Goal: Task Accomplishment & Management: Manage account settings

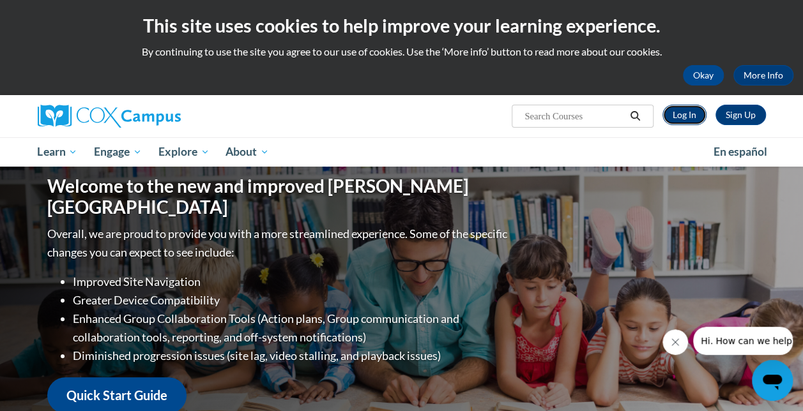
click at [695, 110] on link "Log In" at bounding box center [684, 115] width 44 height 20
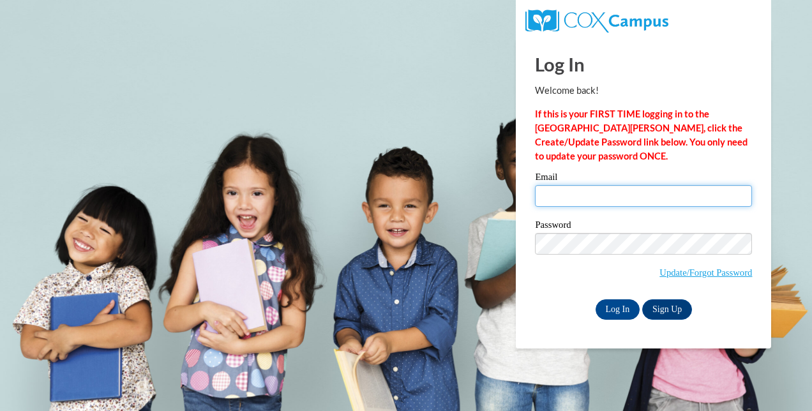
click at [605, 203] on input "Email" at bounding box center [643, 196] width 217 height 22
type input "[EMAIL_ADDRESS][DOMAIN_NAME]"
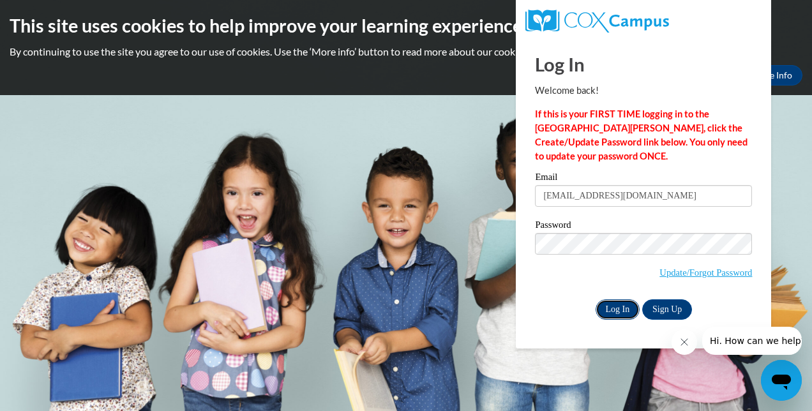
click at [617, 315] on input "Log In" at bounding box center [618, 309] width 45 height 20
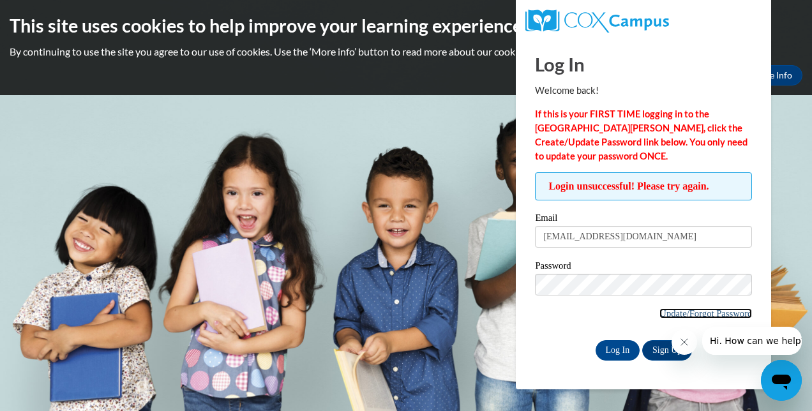
click at [699, 313] on link "Update/Forgot Password" at bounding box center [706, 313] width 93 height 10
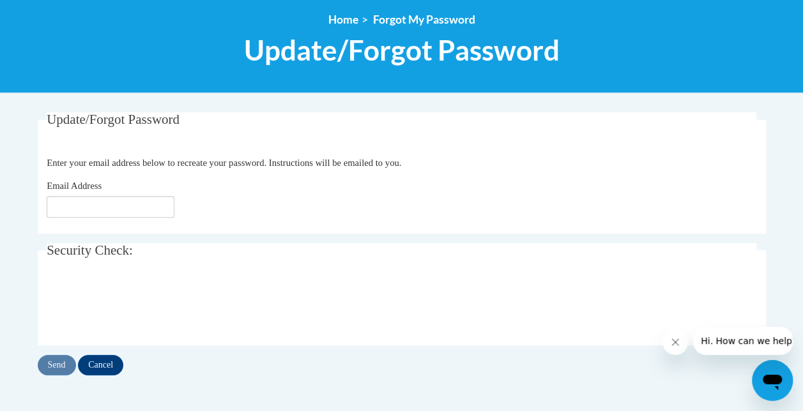
scroll to position [144, 0]
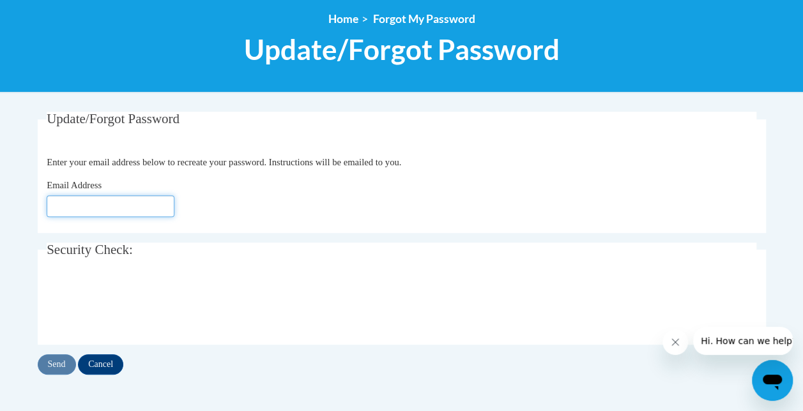
click at [88, 204] on input "Email Address" at bounding box center [111, 206] width 128 height 22
type input "[EMAIL_ADDRESS][DOMAIN_NAME]"
click at [45, 373] on input "Send" at bounding box center [57, 364] width 38 height 20
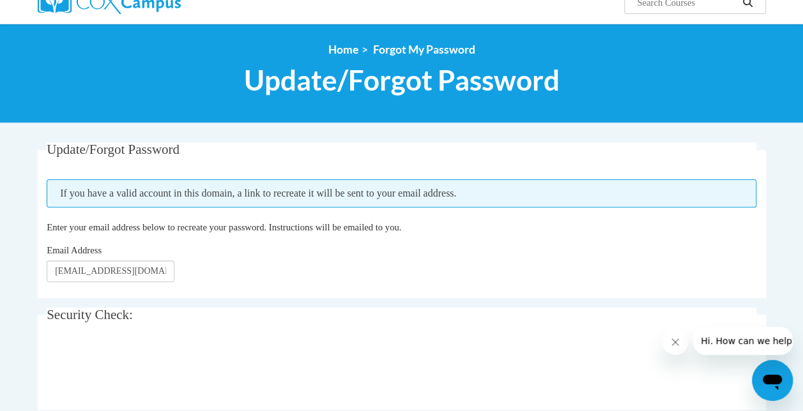
scroll to position [110, 0]
